Goal: Task Accomplishment & Management: Manage account settings

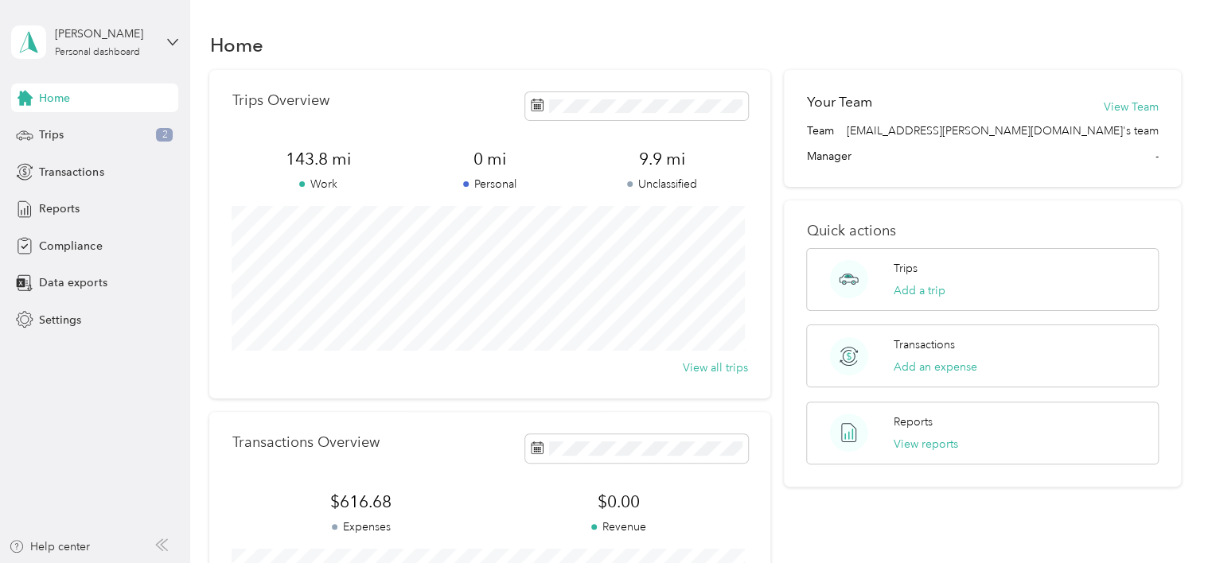
click at [655, 163] on span "9.9 mi" at bounding box center [662, 159] width 172 height 22
click at [48, 132] on span "Trips" at bounding box center [51, 134] width 25 height 17
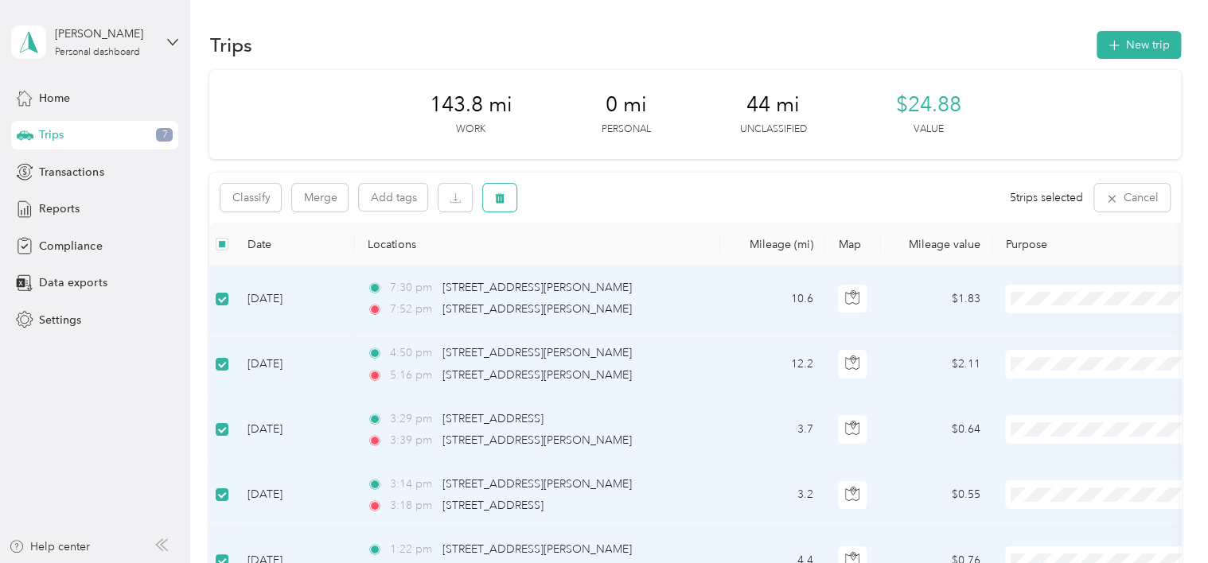
click at [500, 198] on icon "button" at bounding box center [501, 198] width 10 height 10
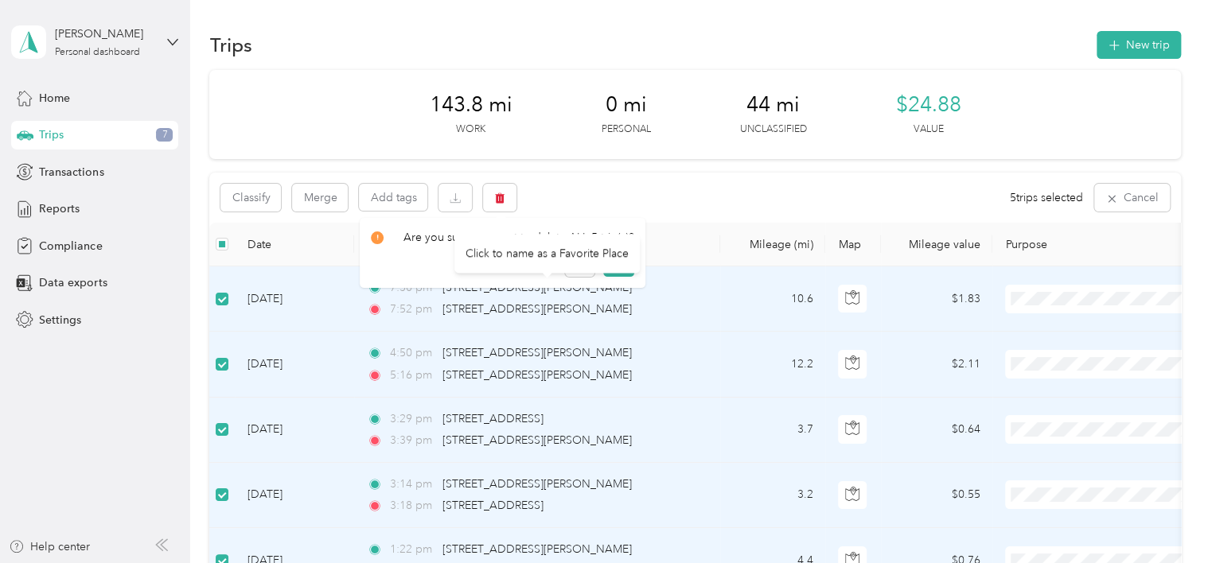
click at [608, 260] on div "Click to name as a Favorite Place" at bounding box center [546, 253] width 185 height 39
click at [609, 260] on button "Yes" at bounding box center [618, 263] width 31 height 25
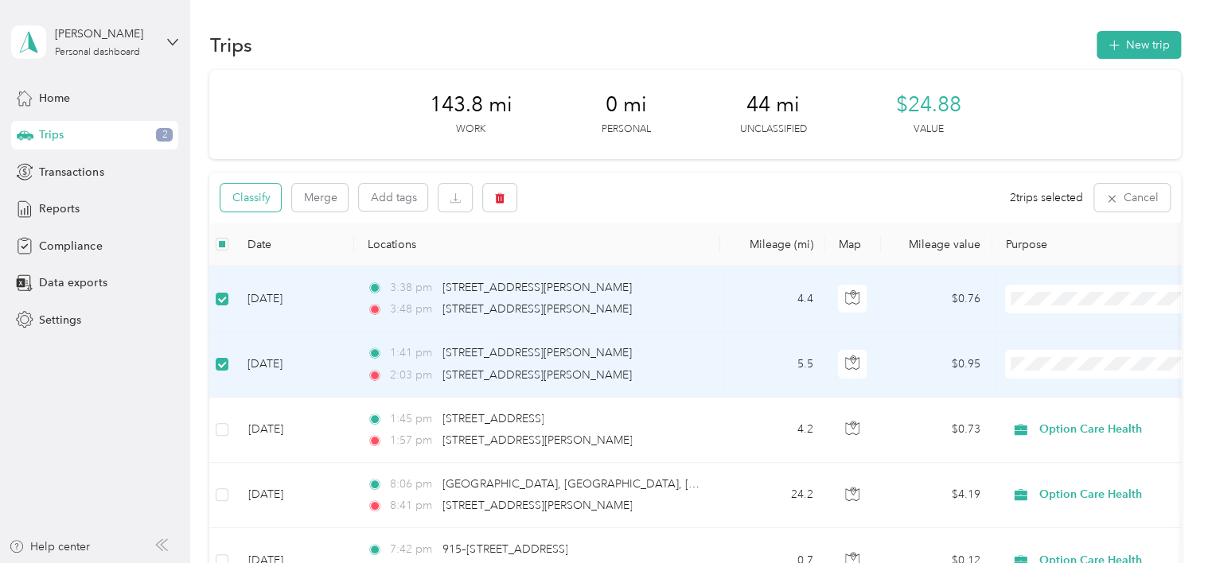
click at [258, 196] on button "Classify" at bounding box center [250, 198] width 60 height 28
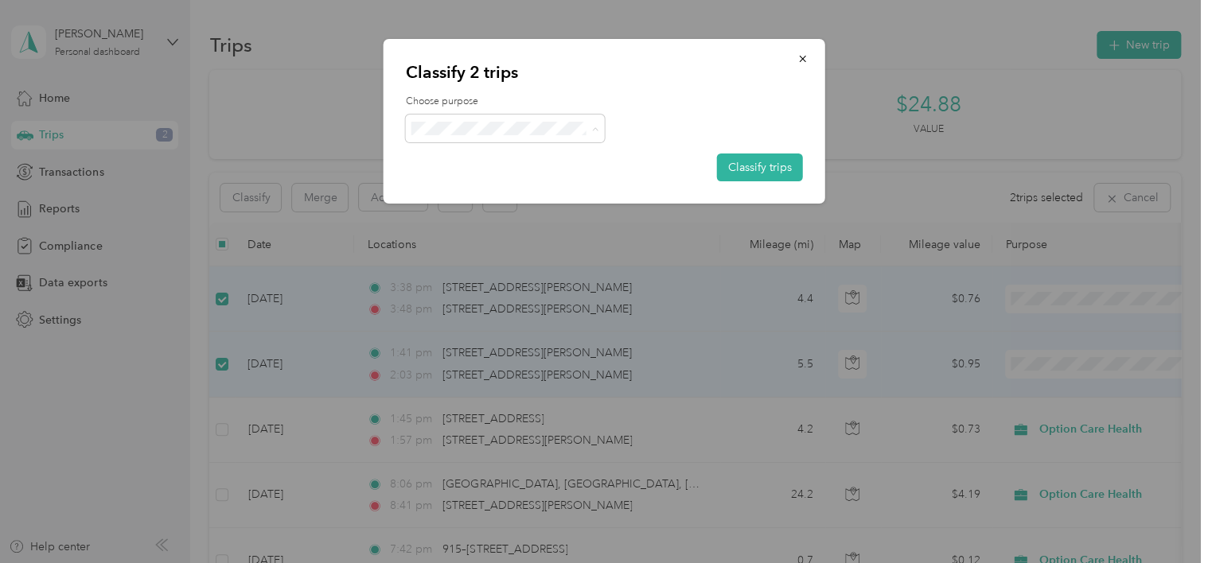
click at [485, 161] on span "Option Care Health" at bounding box center [519, 158] width 148 height 17
click at [762, 165] on button "Classify trips" at bounding box center [760, 168] width 86 height 28
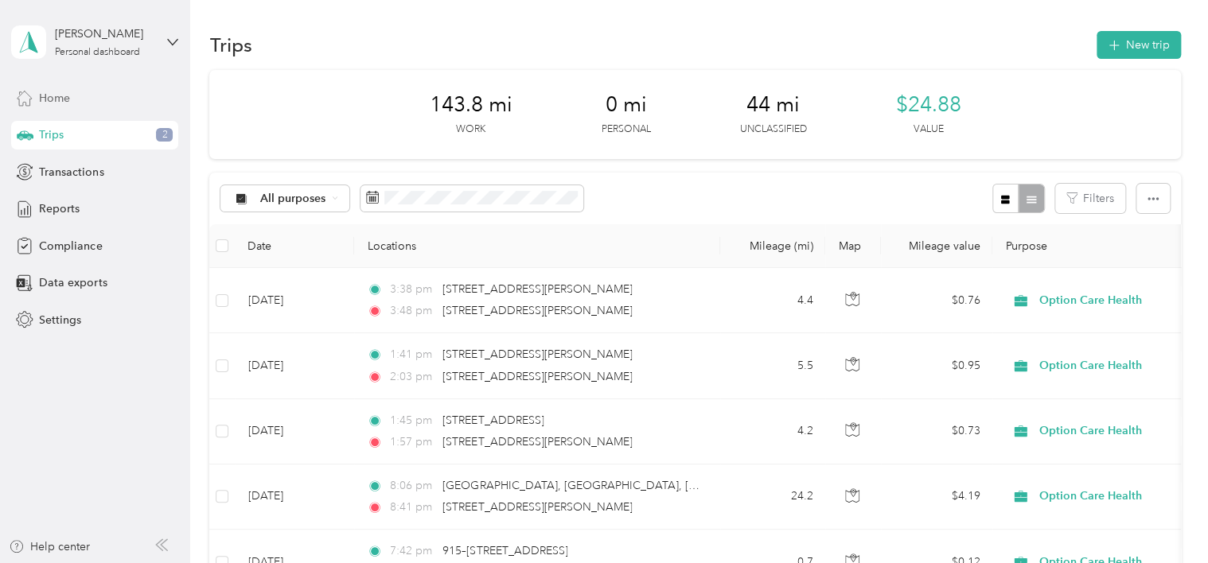
click at [51, 92] on span "Home" at bounding box center [54, 98] width 31 height 17
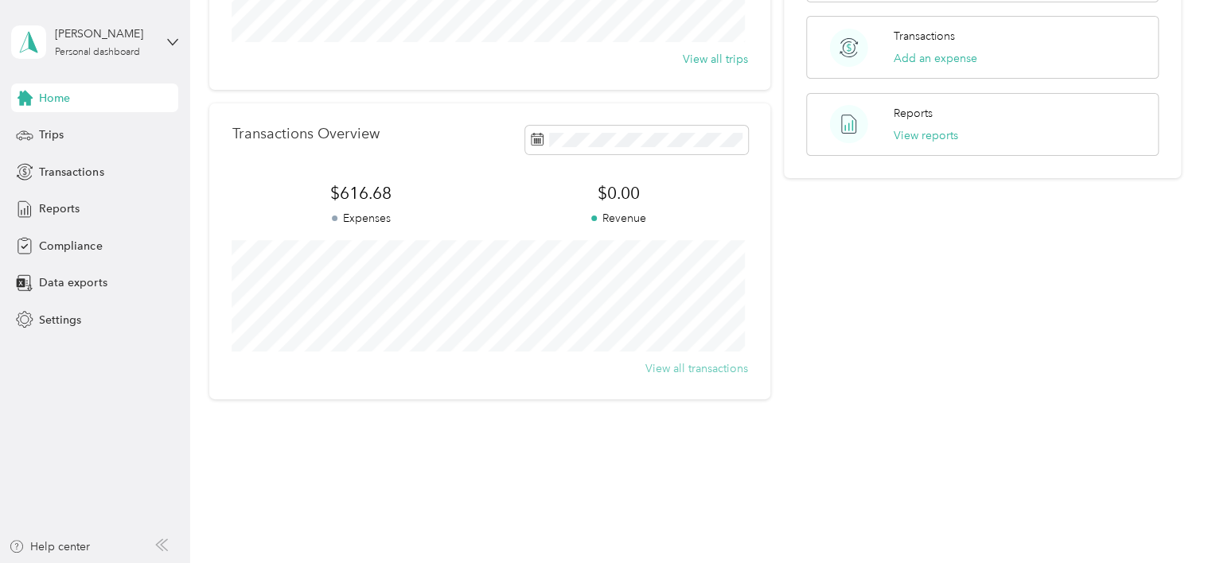
click at [665, 366] on button "View all transactions" at bounding box center [696, 368] width 103 height 17
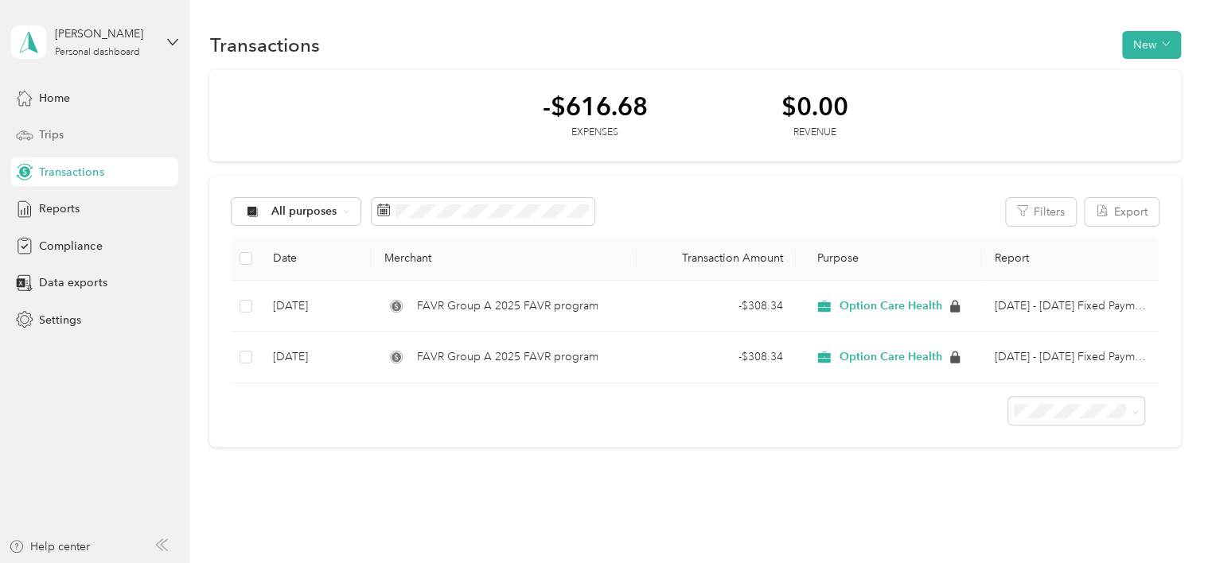
click at [51, 135] on span "Trips" at bounding box center [51, 134] width 25 height 17
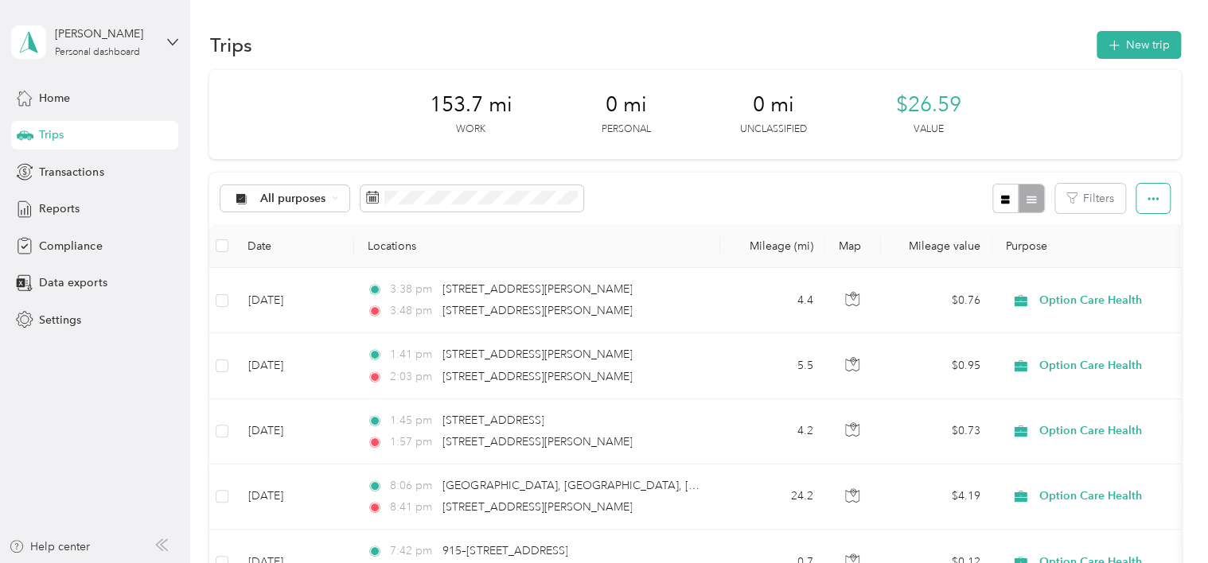
click at [1147, 195] on icon "button" at bounding box center [1152, 198] width 11 height 11
click at [824, 190] on div "All purposes Filters" at bounding box center [694, 199] width 970 height 52
click at [869, 177] on div "All purposes Filters" at bounding box center [694, 199] width 970 height 52
click at [53, 165] on span "Transactions" at bounding box center [71, 172] width 64 height 17
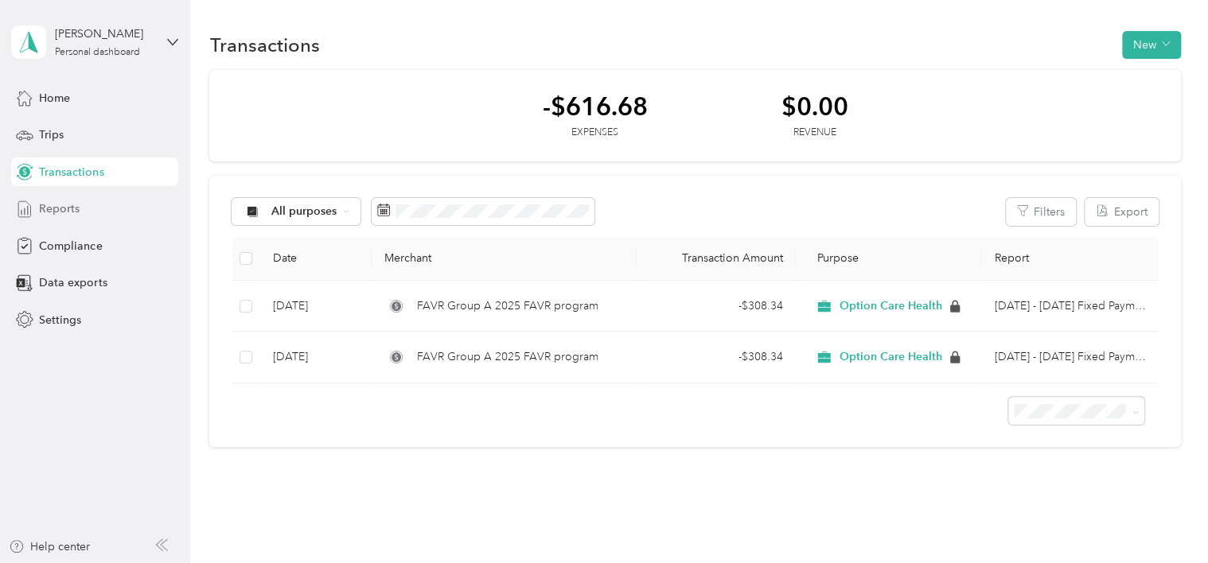
click at [29, 204] on icon at bounding box center [25, 209] width 18 height 18
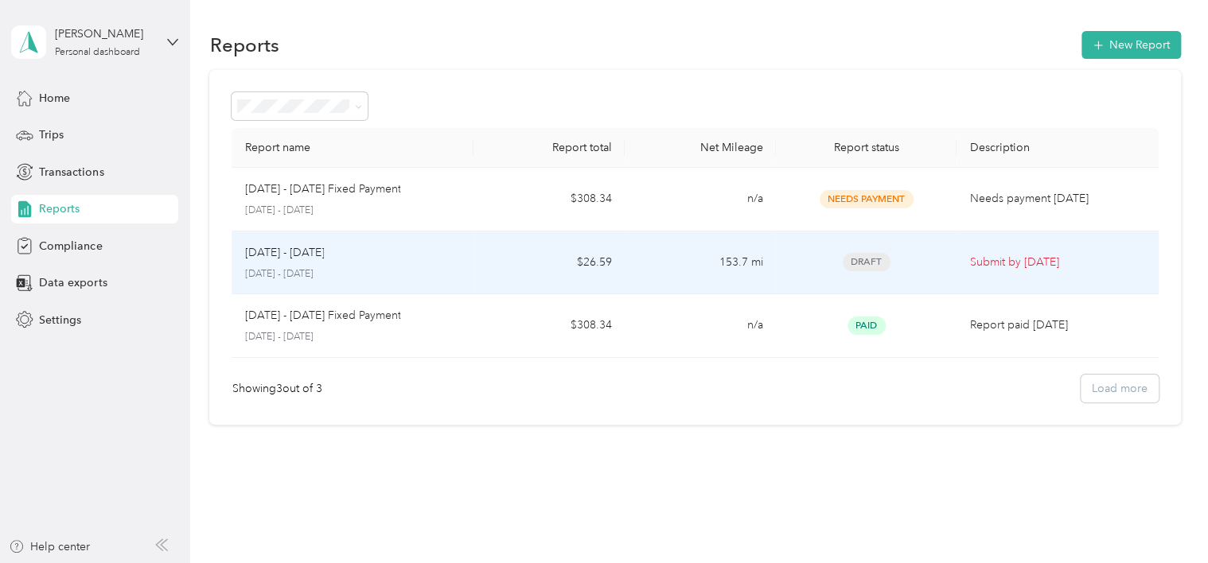
click at [1045, 262] on p "Submit by [DATE]" at bounding box center [1057, 263] width 176 height 18
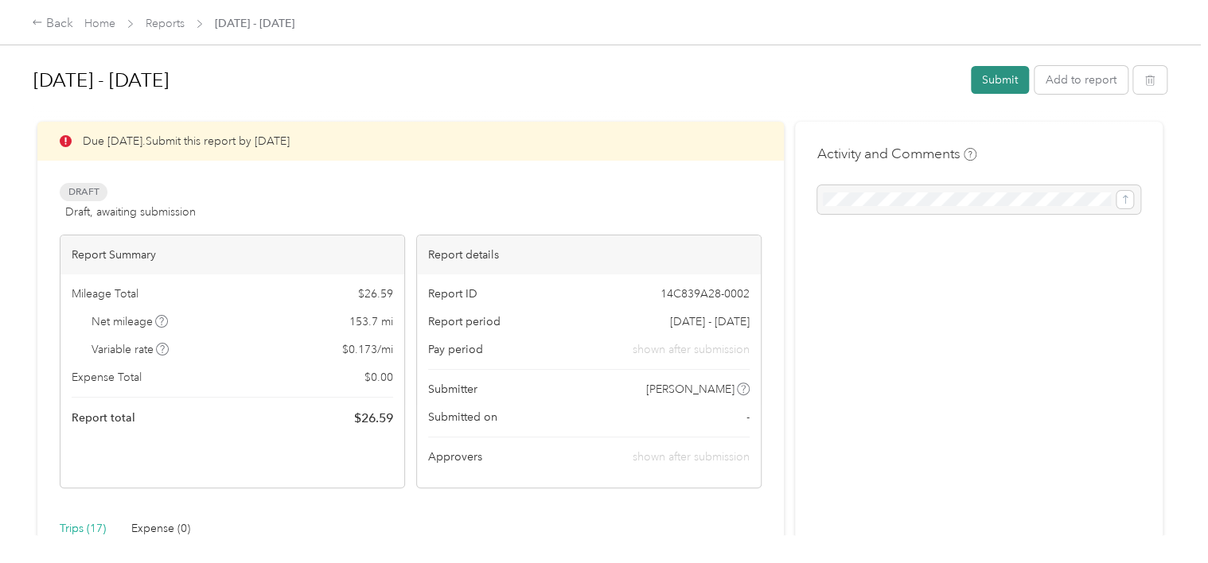
click at [997, 77] on button "Submit" at bounding box center [999, 80] width 58 height 28
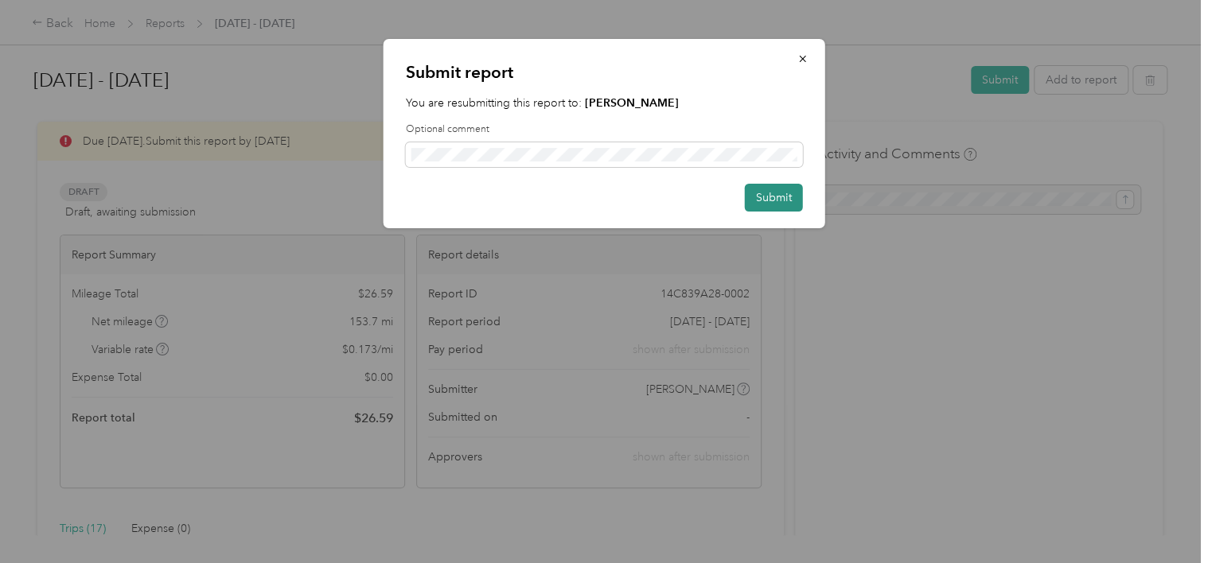
click at [770, 194] on button "Submit" at bounding box center [774, 198] width 58 height 28
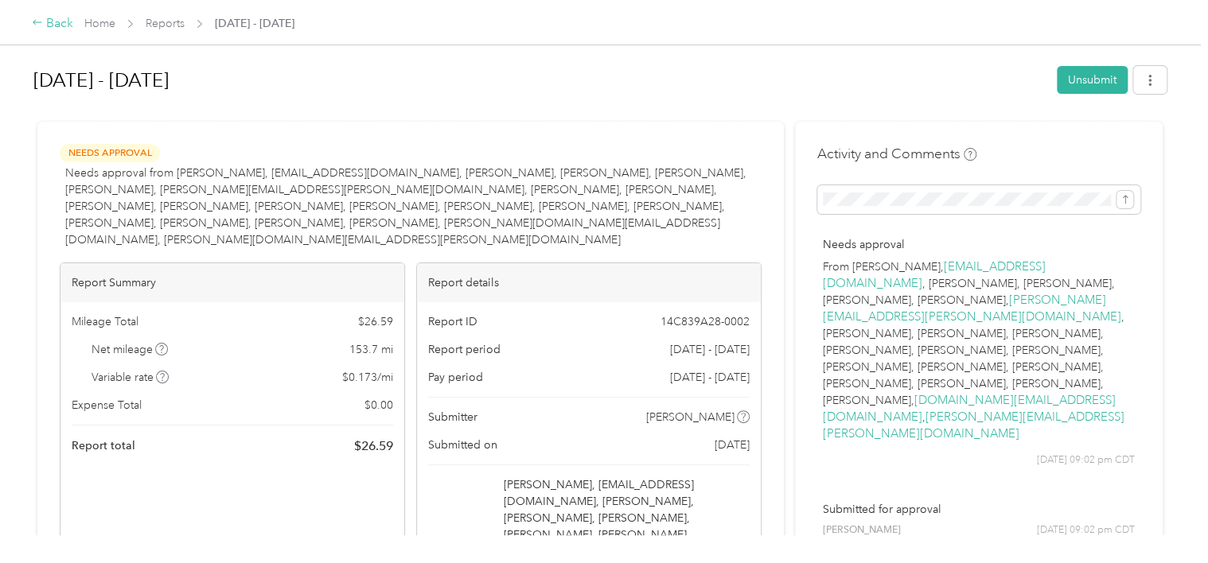
click at [41, 22] on icon at bounding box center [37, 22] width 11 height 11
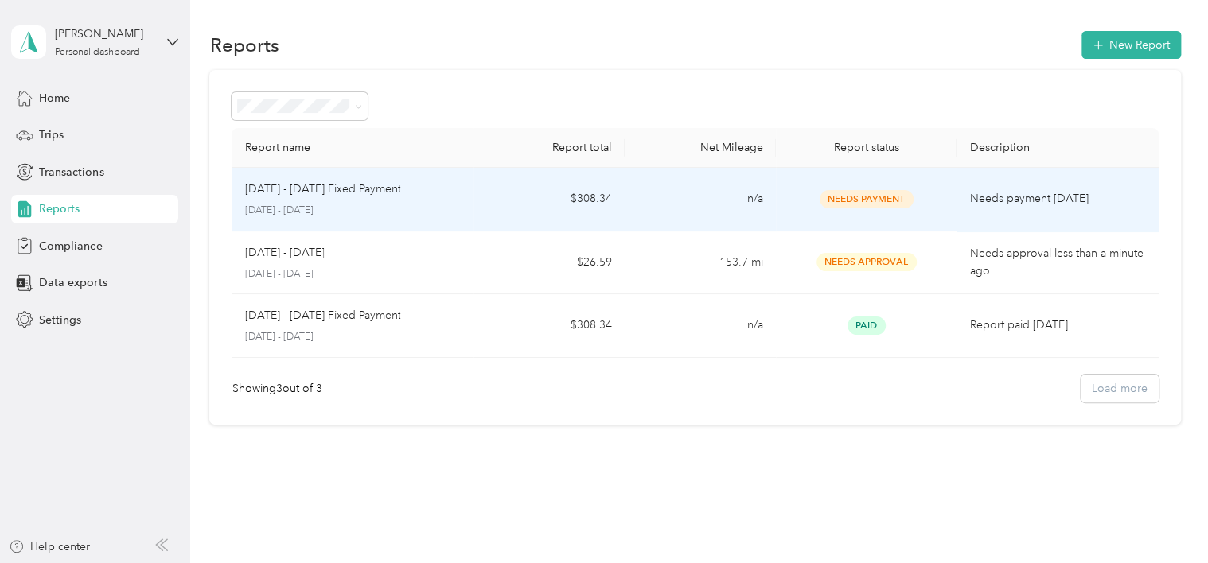
click at [862, 196] on span "Needs Payment" at bounding box center [866, 199] width 94 height 18
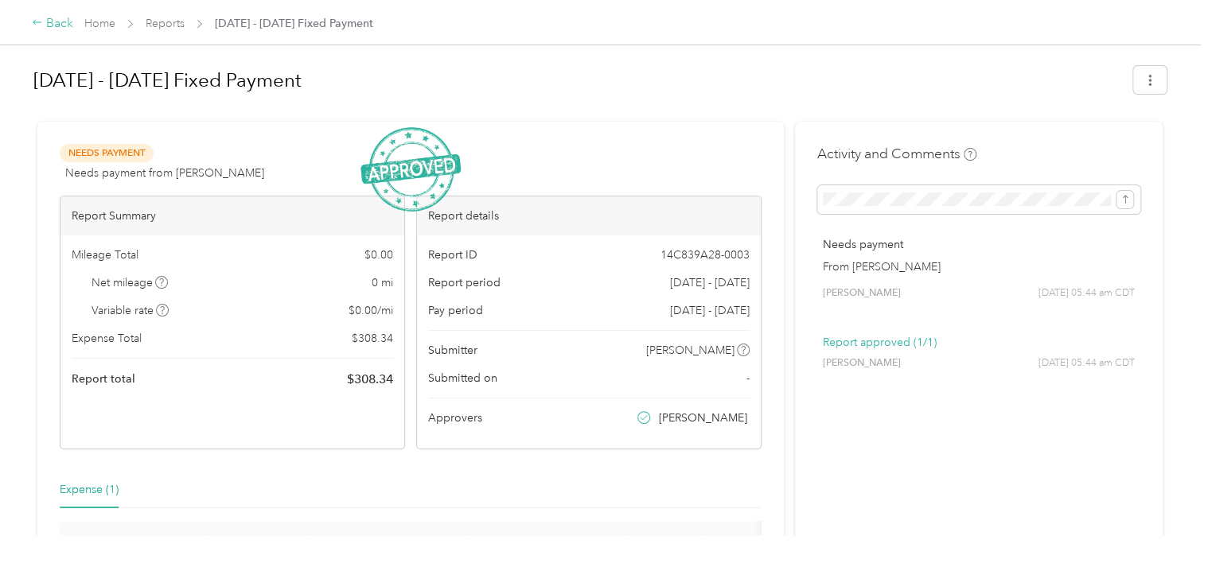
click at [50, 25] on div "Back" at bounding box center [52, 23] width 41 height 19
